Goal: Use online tool/utility: Utilize a website feature to perform a specific function

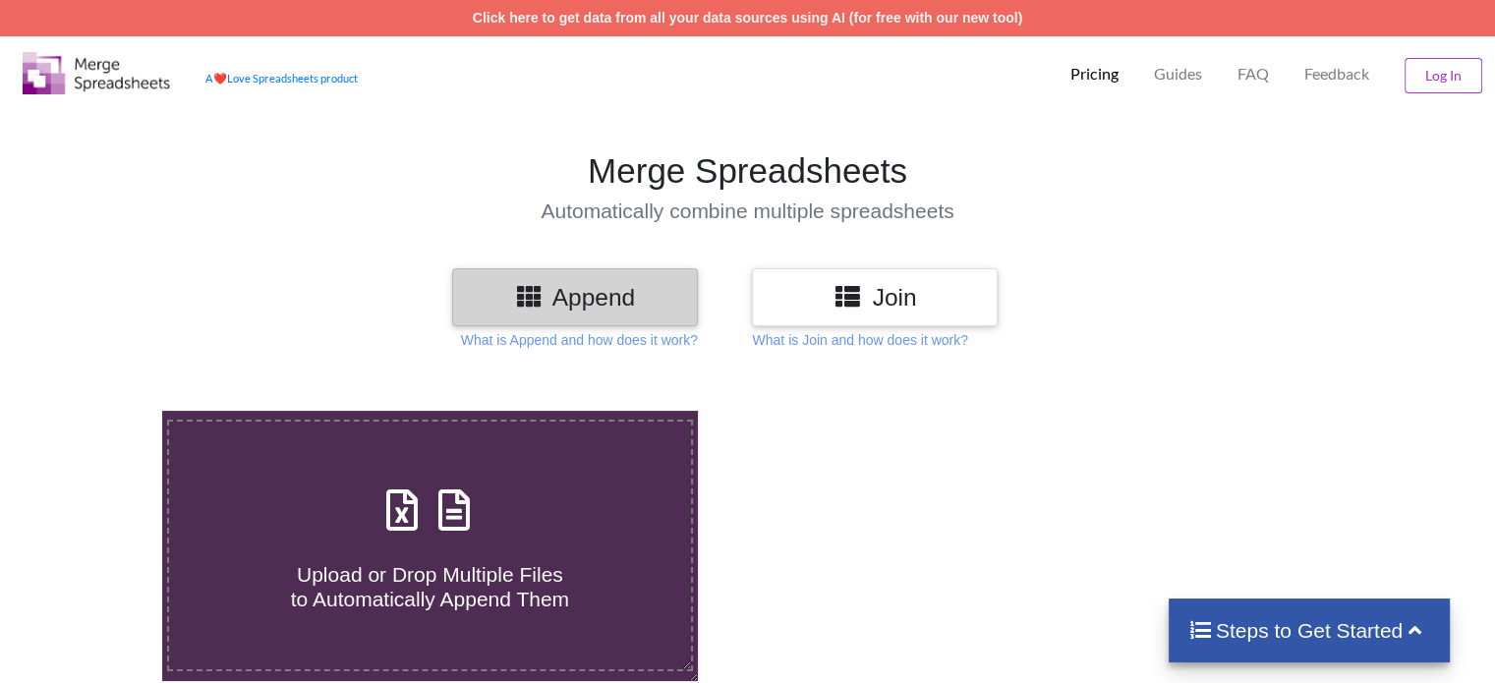
click at [521, 506] on div "Upload or Drop Multiple Files to Automatically Append Them" at bounding box center [429, 546] width 521 height 133
click at [102, 411] on input "Upload or Drop Multiple Files to Automatically Append Them" at bounding box center [102, 411] width 0 height 0
type input "C:\fakepath\Bank Statement.xlsx"
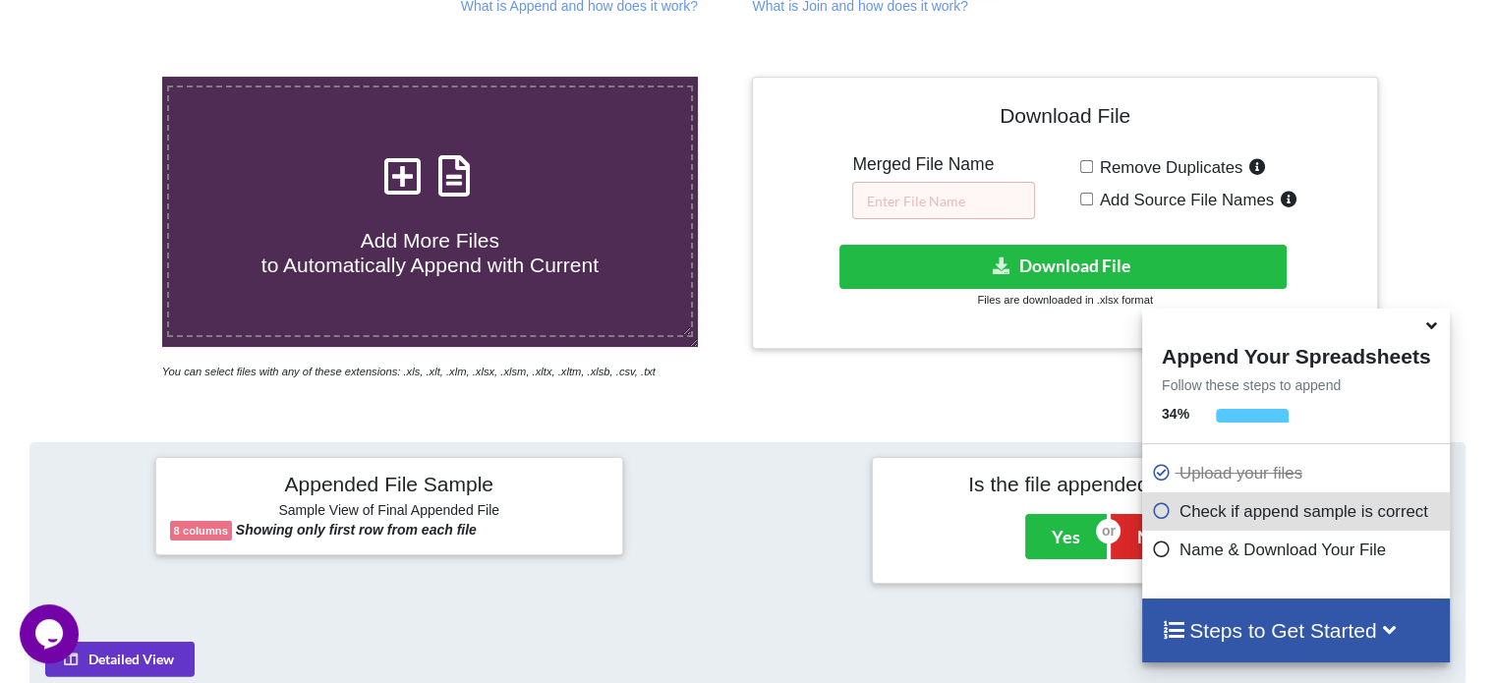
scroll to position [336, 0]
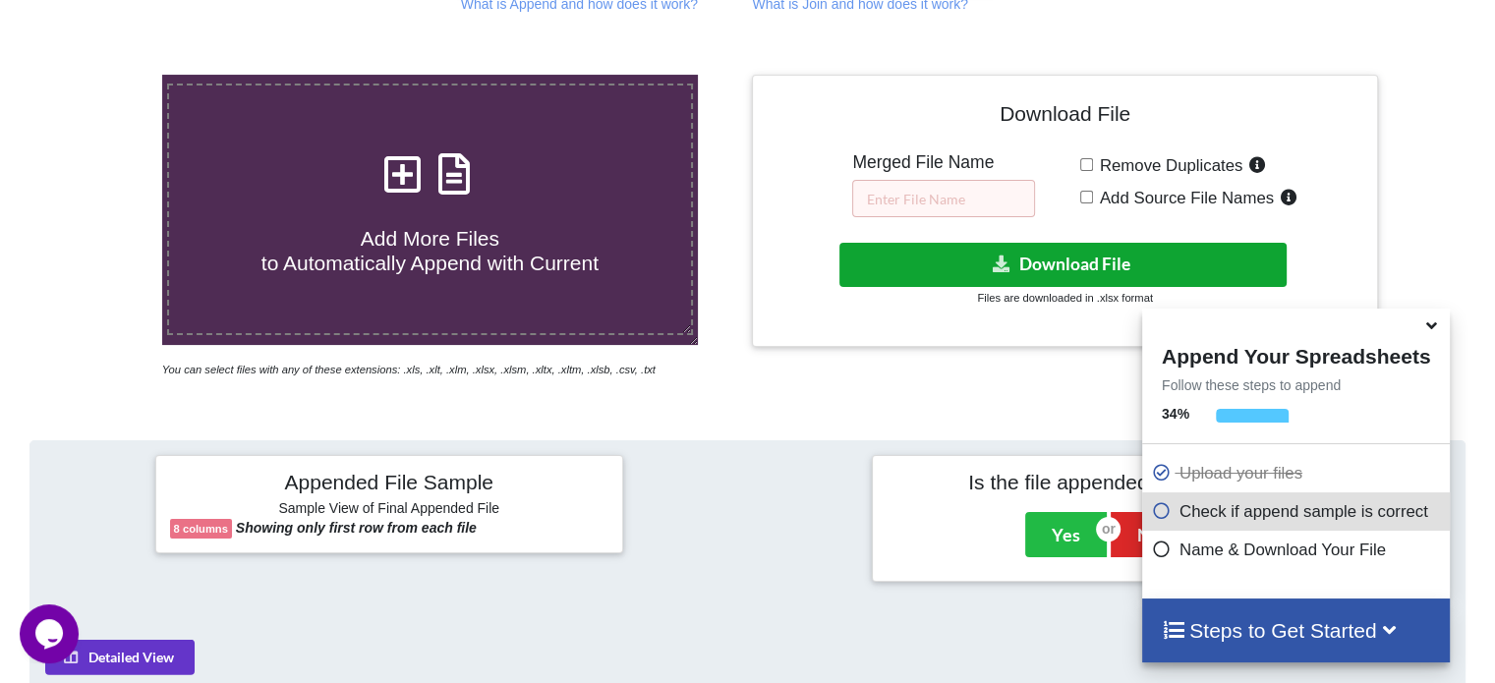
click at [1005, 250] on button "Download File" at bounding box center [1062, 265] width 447 height 44
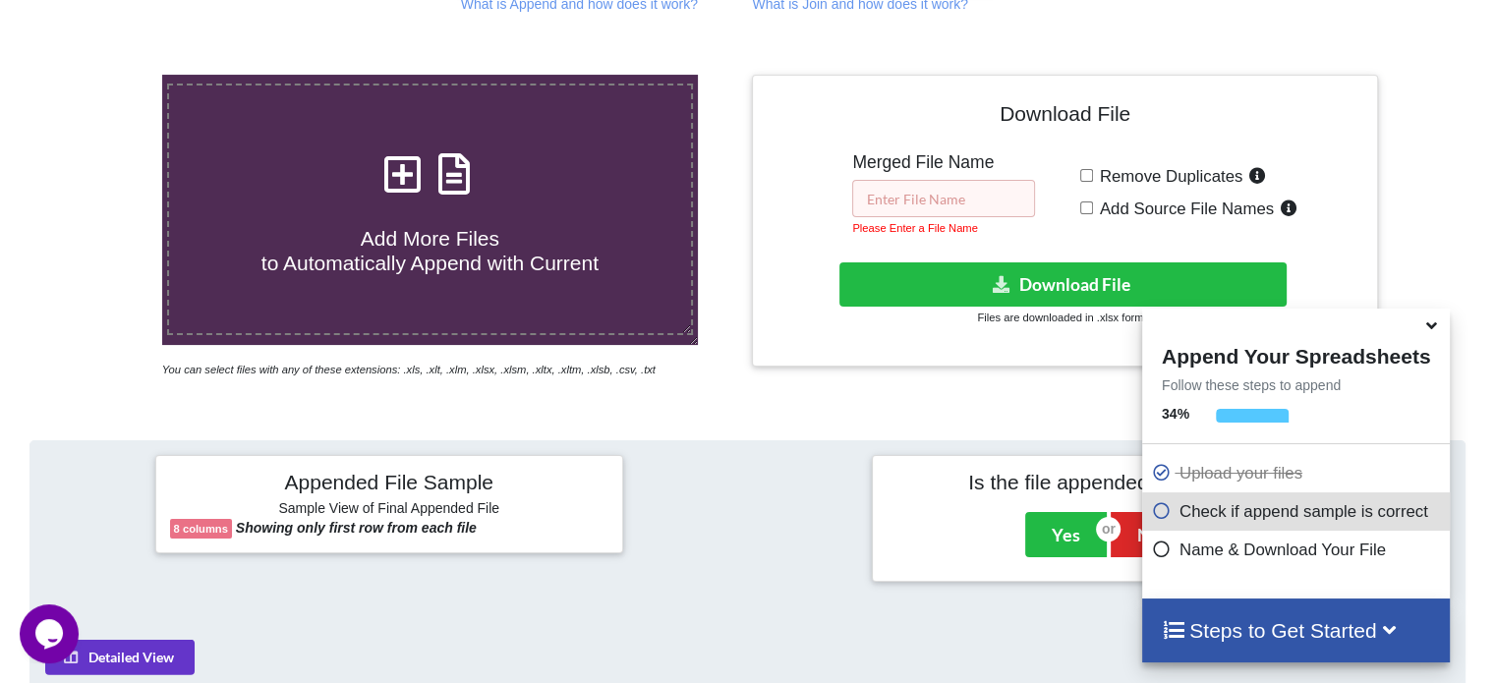
click at [915, 202] on input "text" at bounding box center [943, 198] width 183 height 37
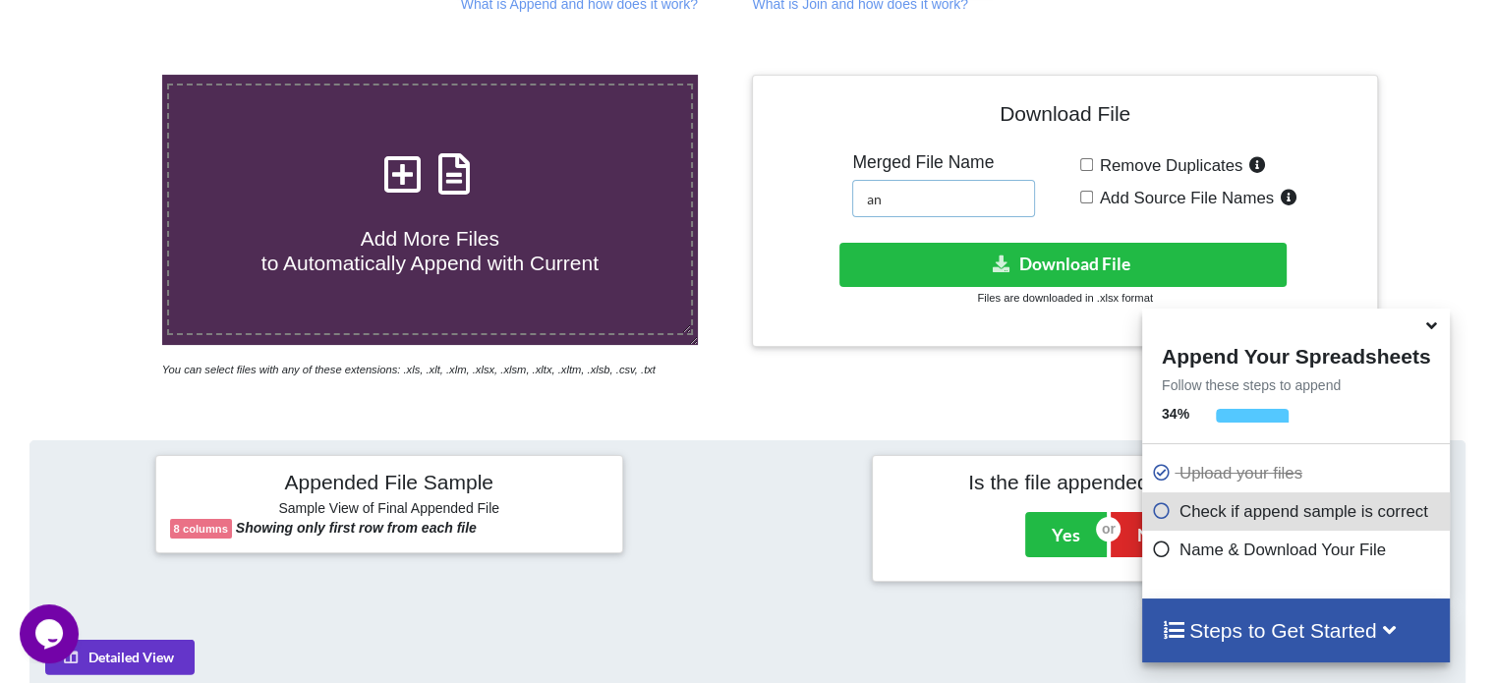
type input "a"
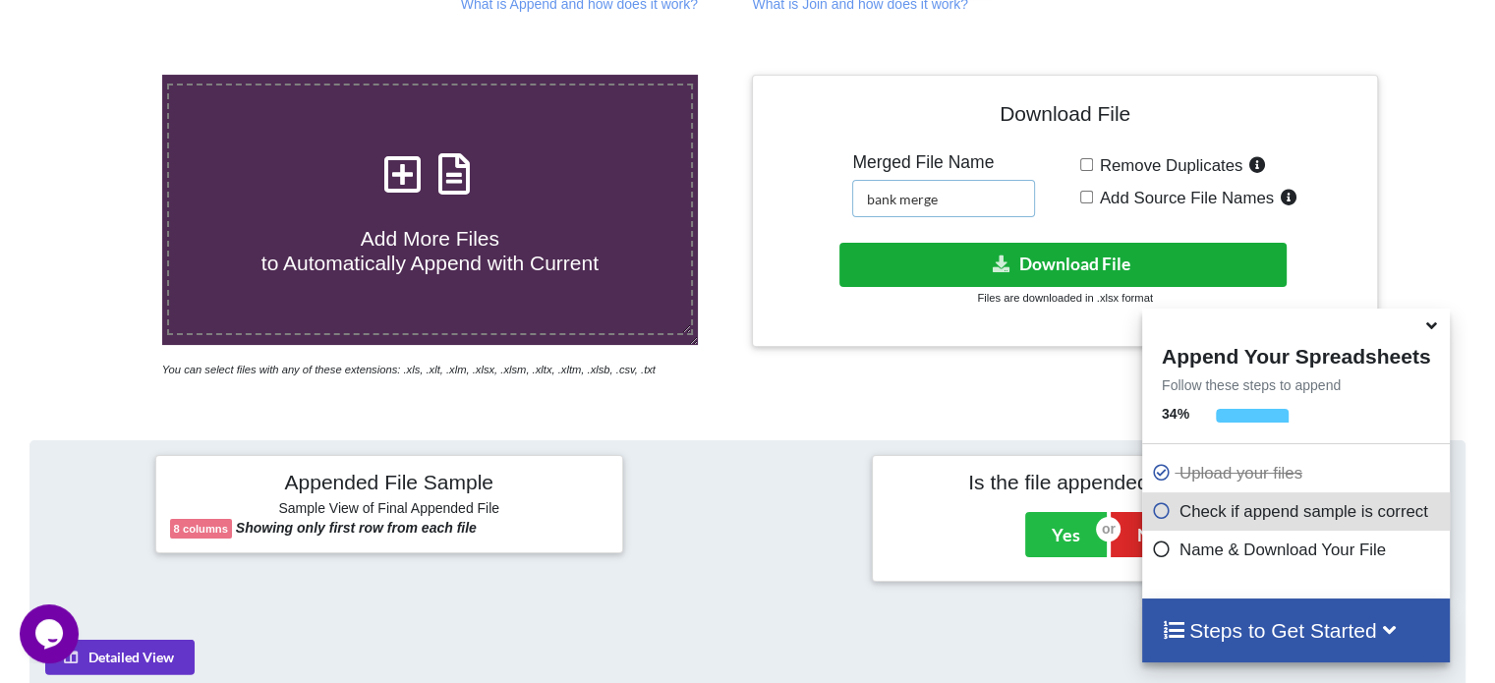
type input "bank merge"
click at [1025, 257] on button "Download File" at bounding box center [1062, 265] width 447 height 44
